Goal: Task Accomplishment & Management: Complete application form

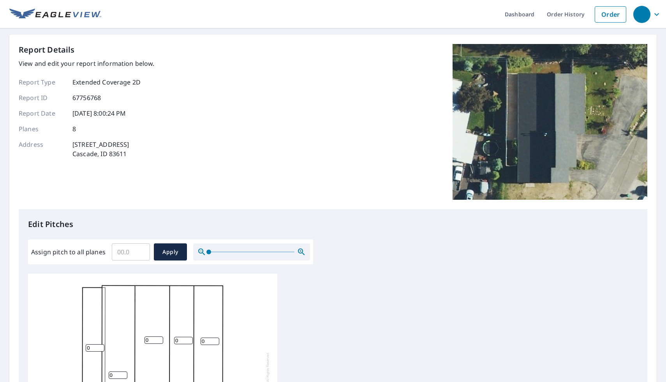
click at [363, 102] on div "Report Details View and edit your report information below. Report Type Extende…" at bounding box center [333, 126] width 628 height 165
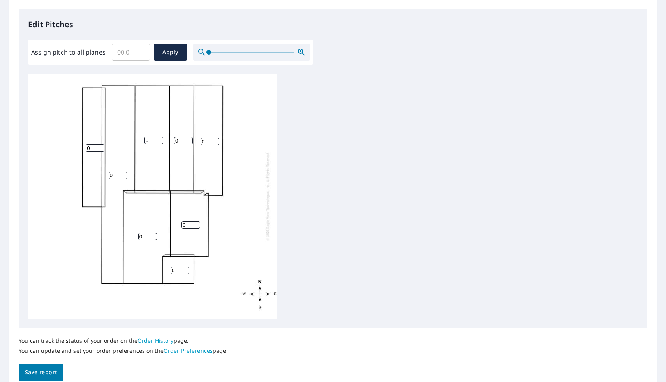
scroll to position [206, 0]
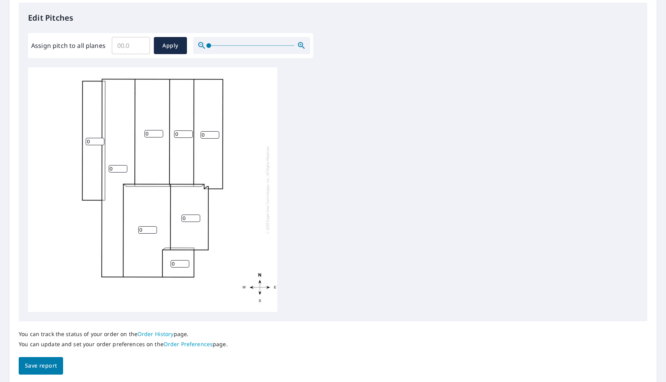
click at [115, 168] on input "0" at bounding box center [118, 168] width 19 height 7
click at [92, 144] on input "0" at bounding box center [95, 141] width 19 height 7
type input "1"
click at [113, 167] on input "0" at bounding box center [118, 168] width 19 height 7
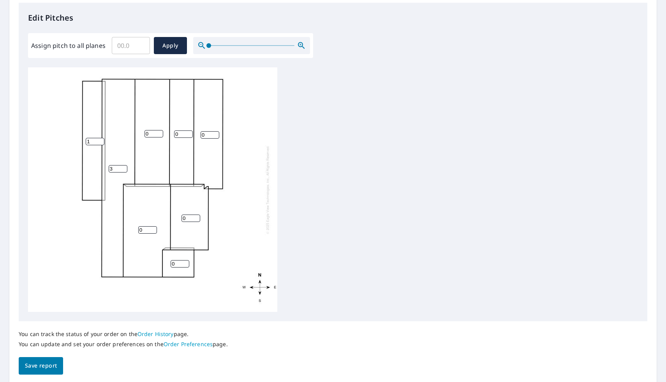
type input "3"
click at [149, 133] on input "0" at bounding box center [153, 133] width 19 height 7
type input "7"
click at [180, 132] on input "0" at bounding box center [183, 133] width 19 height 7
type input "7"
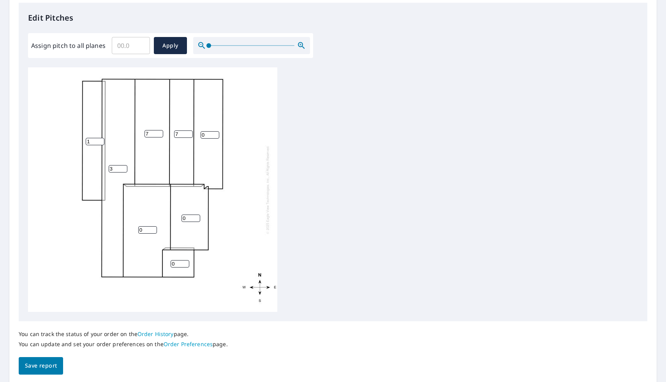
click at [208, 135] on input "0" at bounding box center [209, 134] width 19 height 7
type input "3"
click at [148, 229] on input "0" at bounding box center [147, 229] width 19 height 7
type input "7"
click at [187, 219] on input "0" at bounding box center [190, 217] width 19 height 7
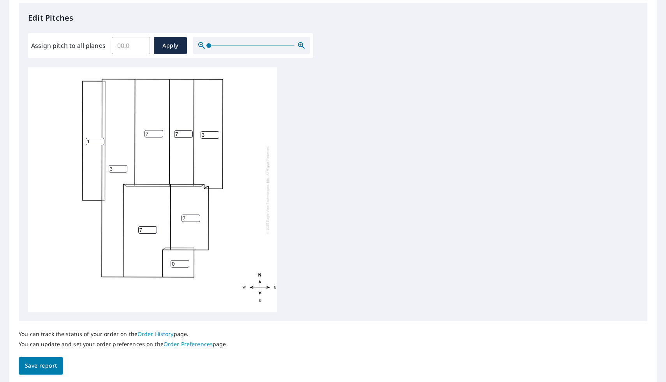
type input "7"
click at [175, 264] on input "0" at bounding box center [179, 263] width 19 height 7
type input "7"
click at [42, 363] on span "Save report" at bounding box center [41, 366] width 32 height 10
click at [503, 146] on div "3 7 7 3 1 7 7 7" at bounding box center [332, 189] width 609 height 244
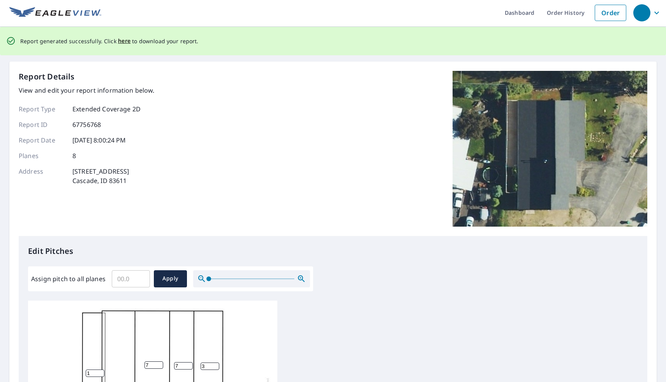
scroll to position [0, 0]
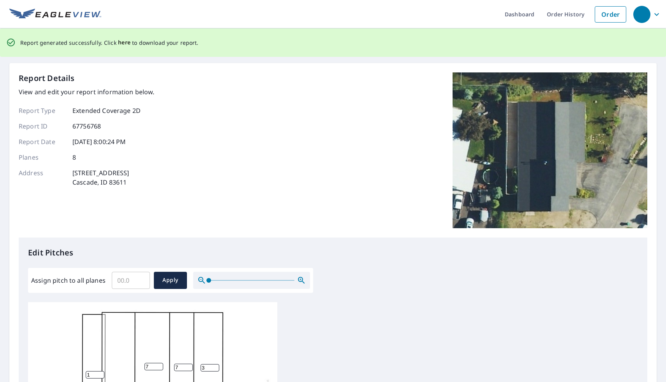
click at [121, 46] on span "here" at bounding box center [124, 43] width 13 height 10
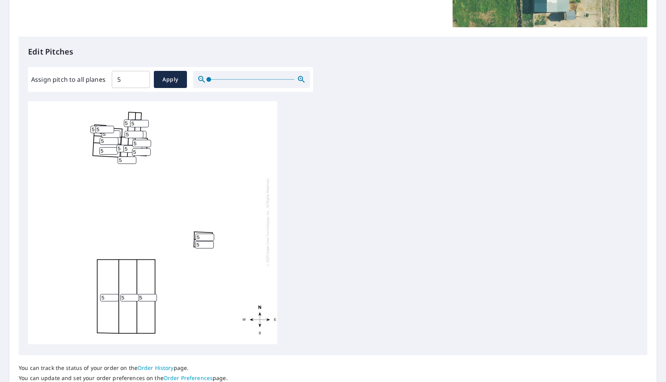
scroll to position [186, 0]
